Goal: Transaction & Acquisition: Purchase product/service

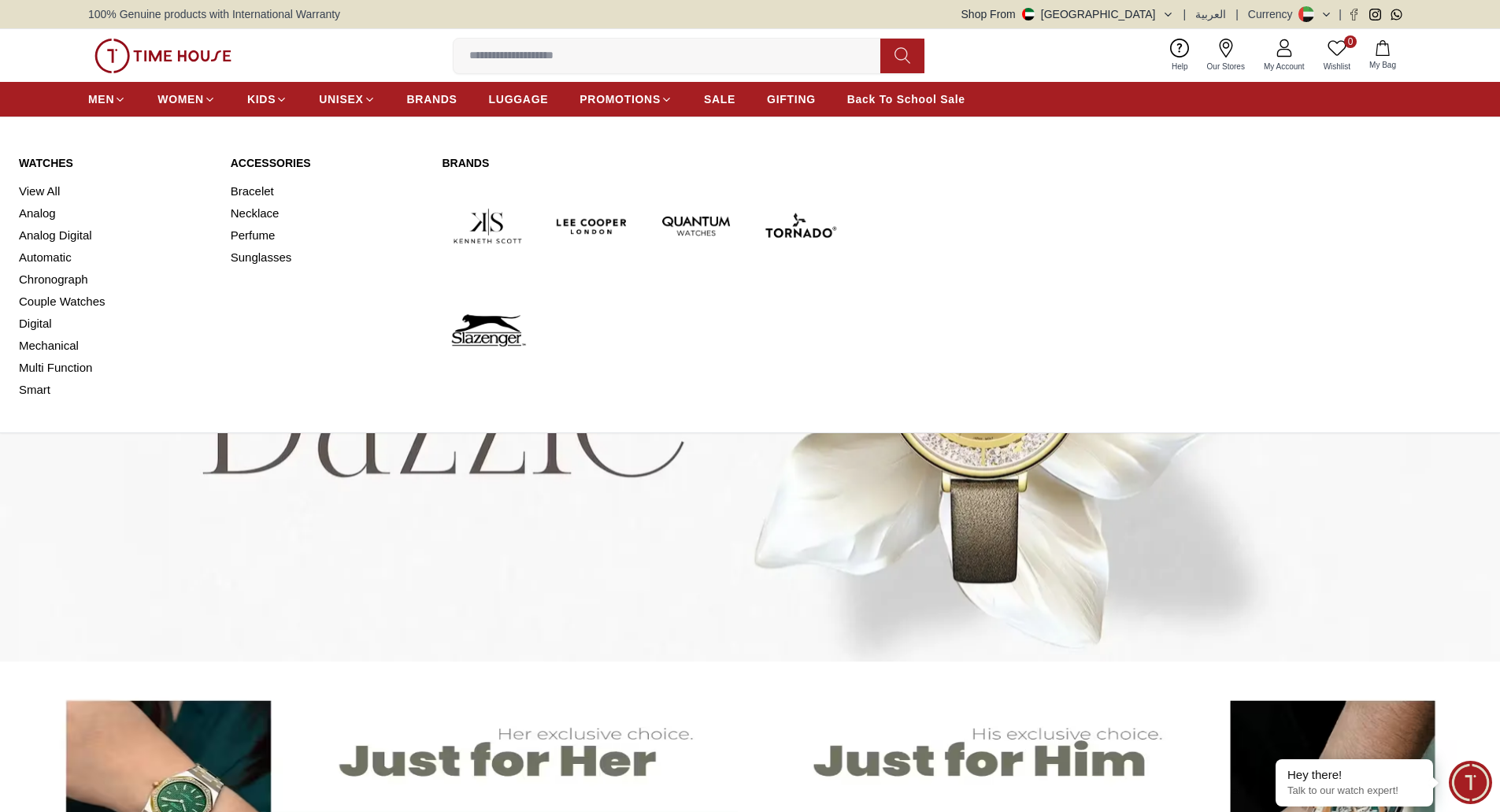
click at [56, 165] on link "Watches" at bounding box center [114, 162] width 193 height 16
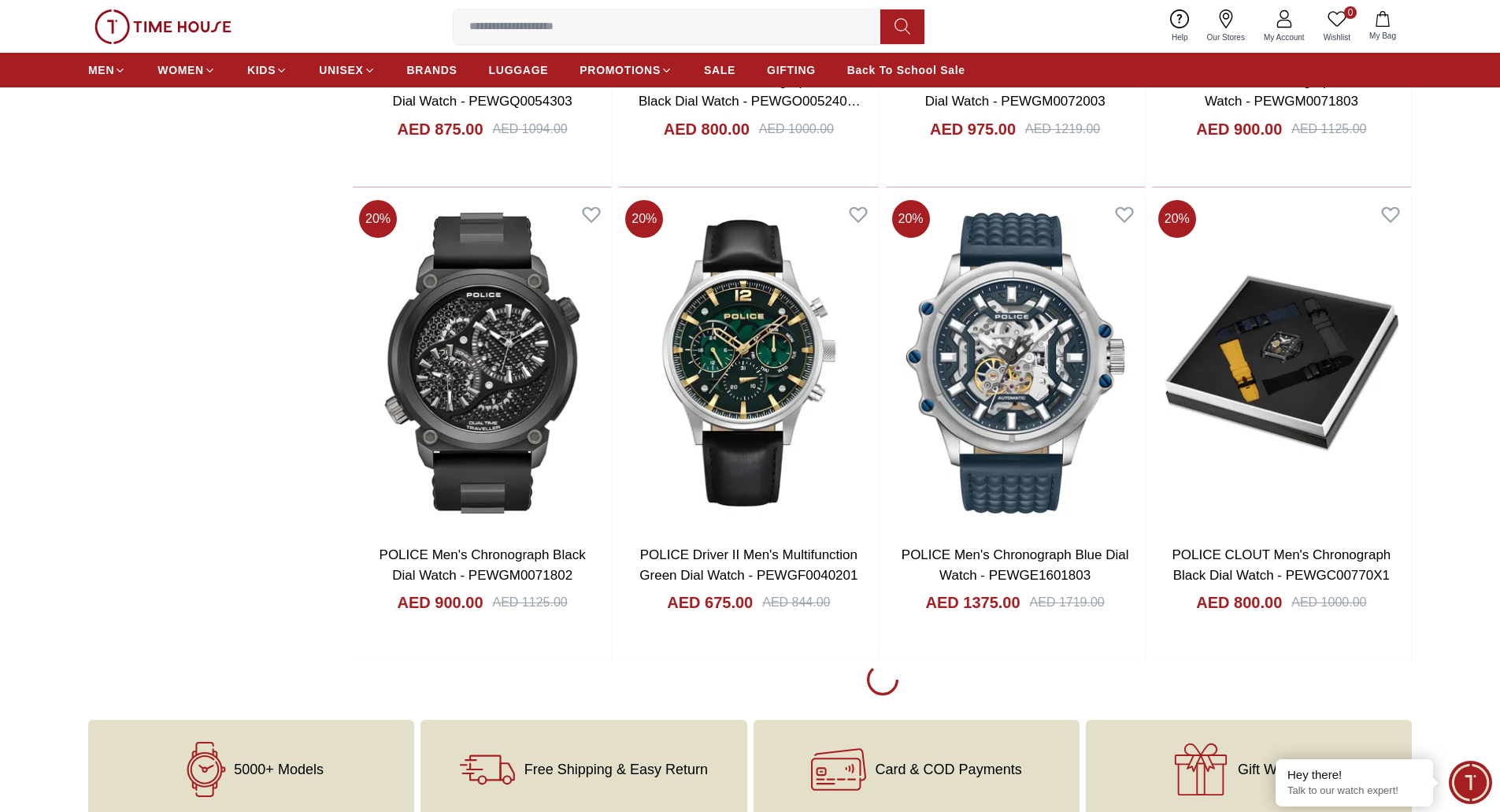
scroll to position [2216, 0]
